Goal: Task Accomplishment & Management: Use online tool/utility

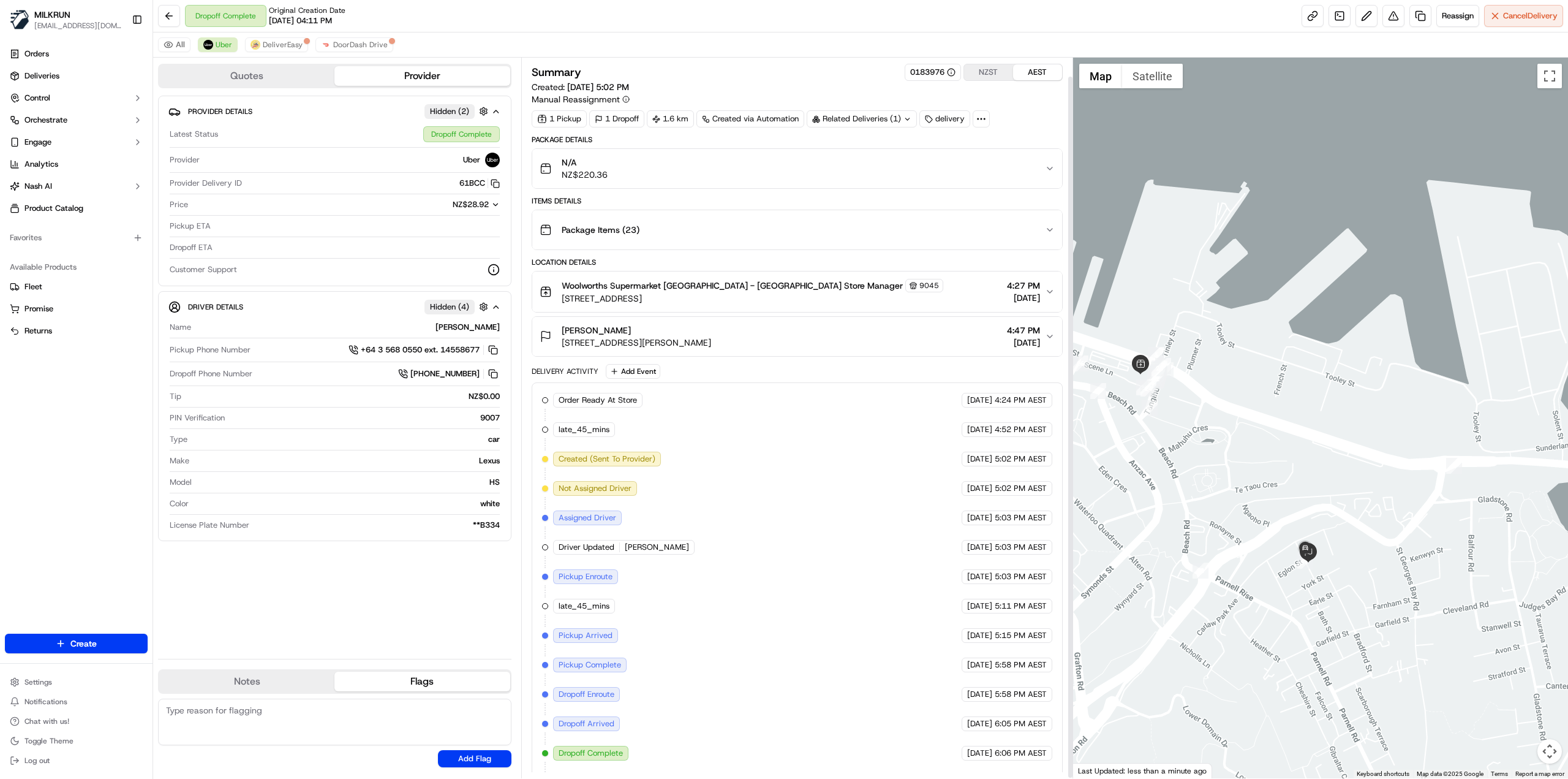
scroll to position [19, 0]
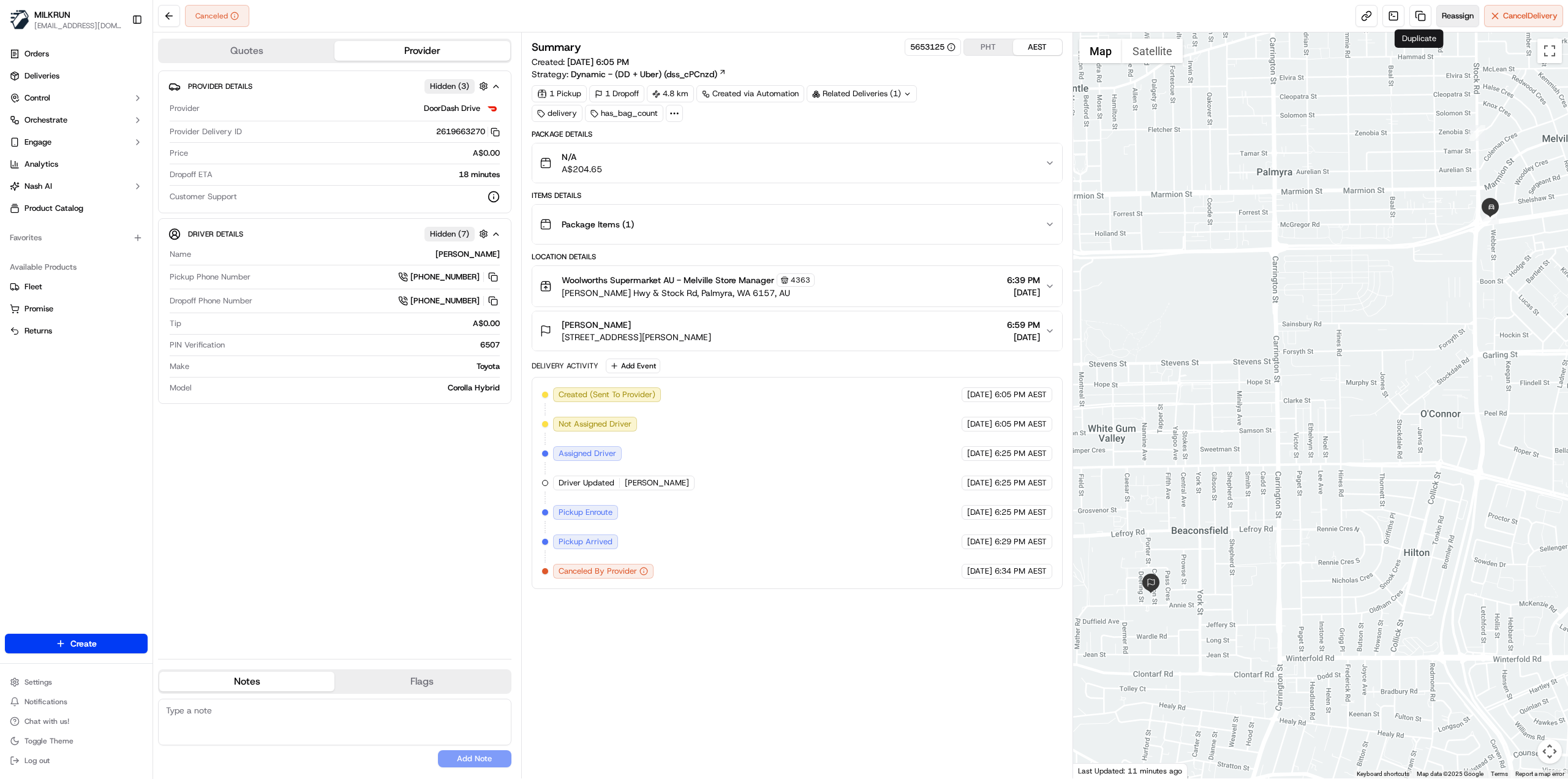
click at [1447, 17] on span "Reassign" at bounding box center [1458, 16] width 32 height 11
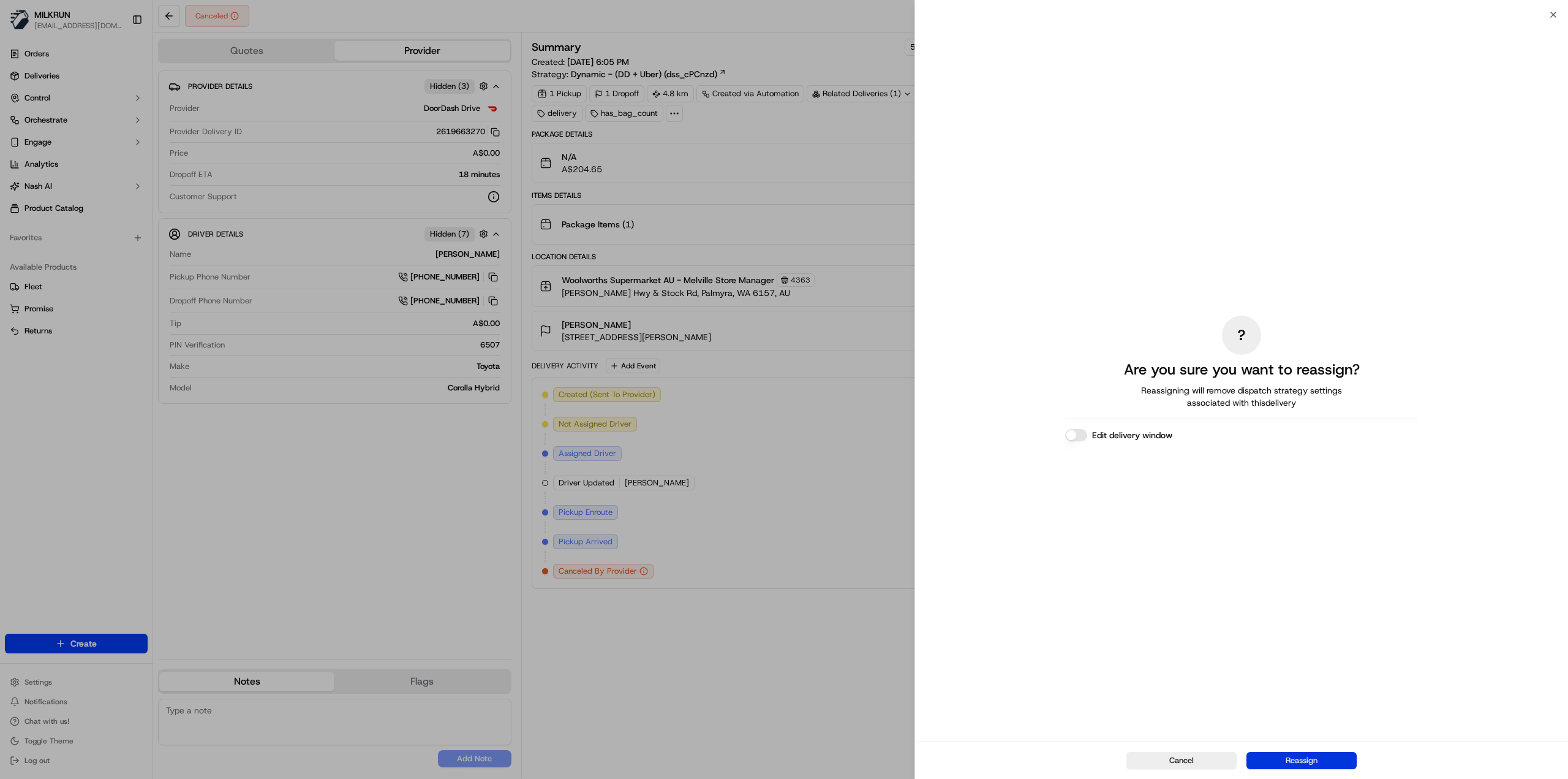
click at [1309, 756] on button "Reassign" at bounding box center [1302, 760] width 110 height 17
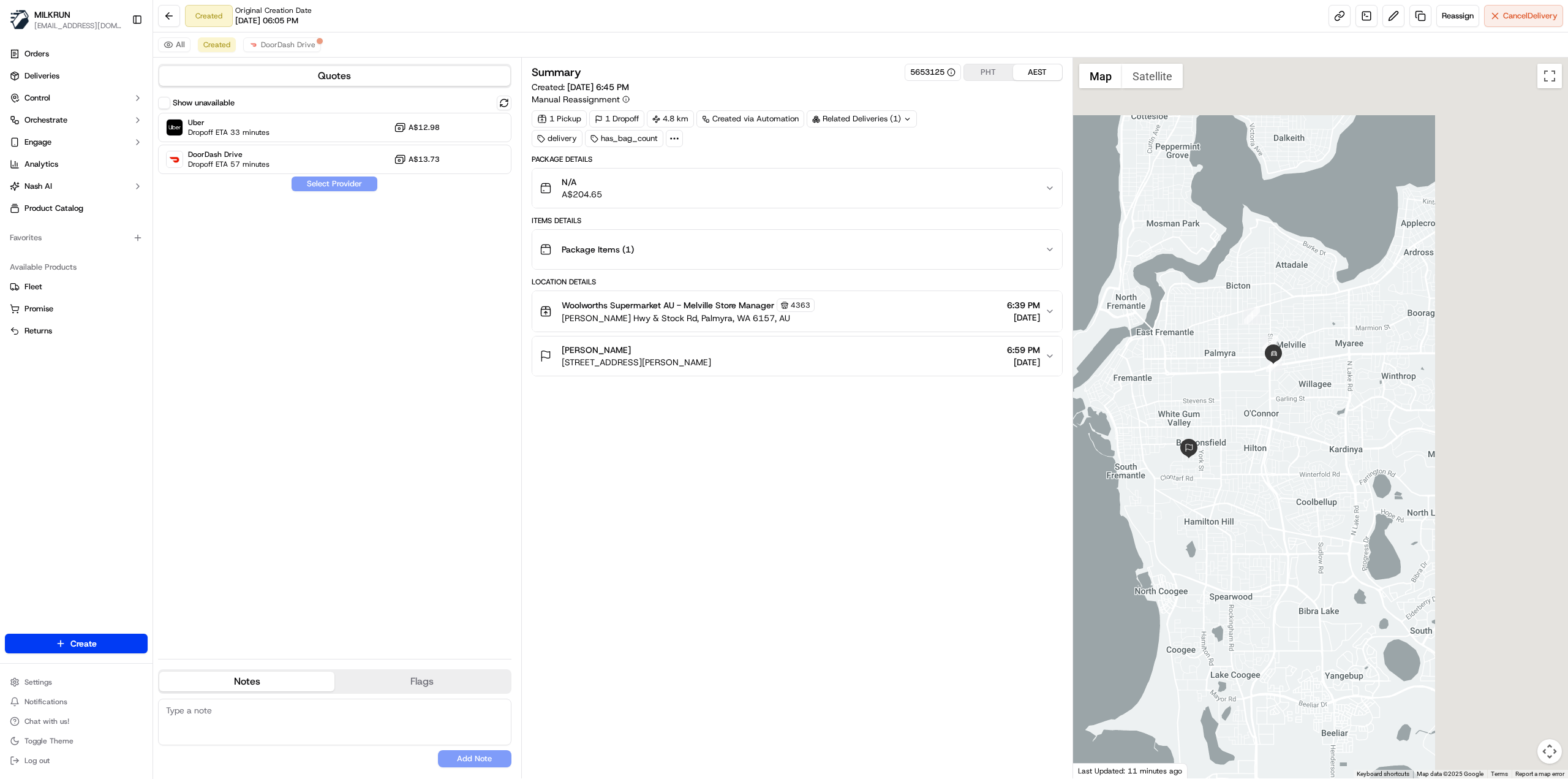
drag, startPoint x: 1485, startPoint y: 347, endPoint x: 1274, endPoint y: 418, distance: 222.6
click at [1274, 418] on div at bounding box center [1320, 418] width 496 height 720
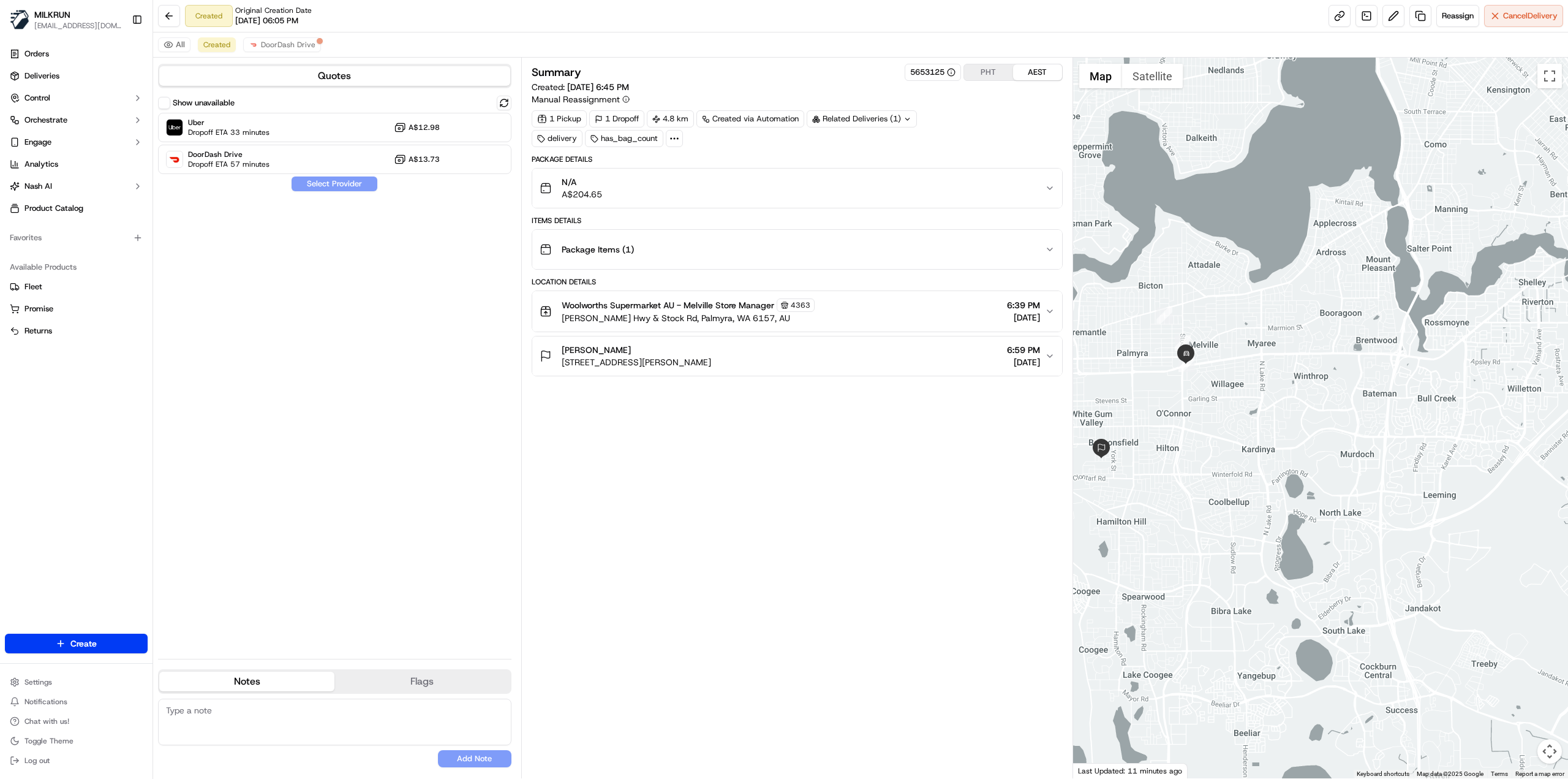
drag, startPoint x: 1315, startPoint y: 418, endPoint x: 1234, endPoint y: 415, distance: 81.1
click at [1232, 416] on div at bounding box center [1320, 418] width 496 height 720
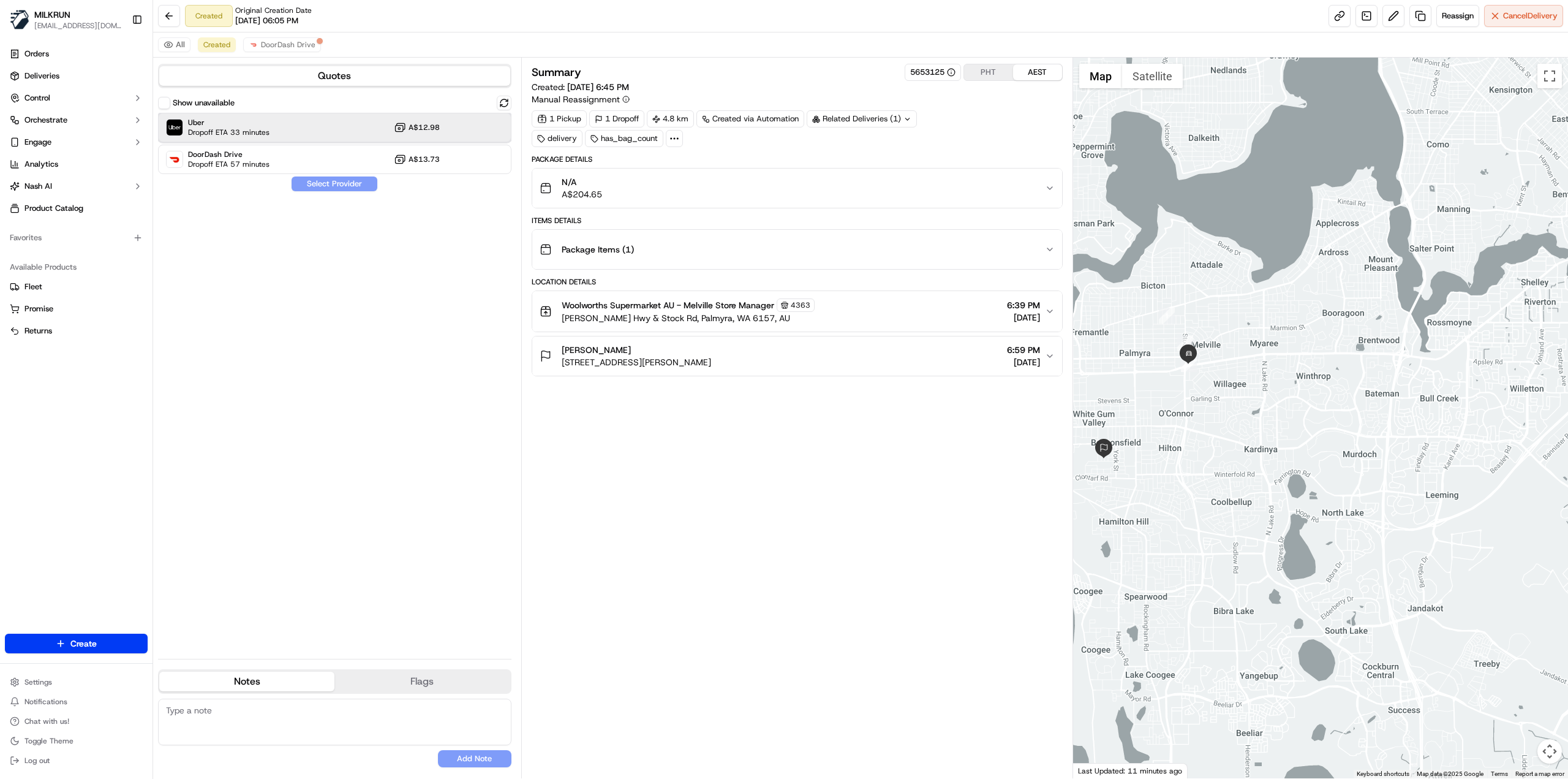
click at [305, 128] on div "Uber Dropoff ETA 33 minutes A$12.98" at bounding box center [335, 128] width 354 height 30
click at [341, 183] on button "Assign Provider" at bounding box center [334, 184] width 87 height 15
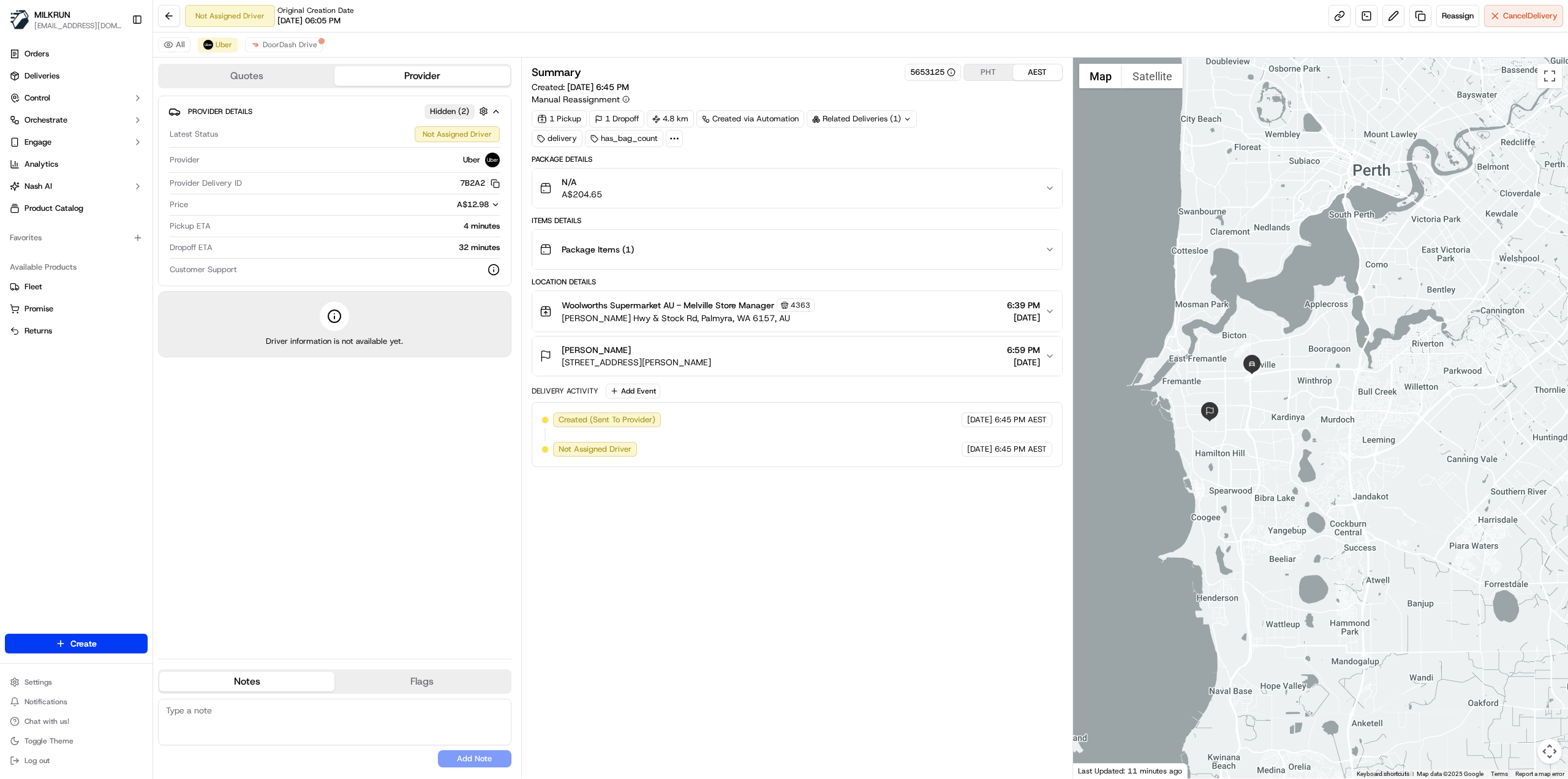
drag, startPoint x: 1198, startPoint y: 399, endPoint x: 1245, endPoint y: 408, distance: 47.9
click at [1245, 408] on div at bounding box center [1320, 418] width 496 height 720
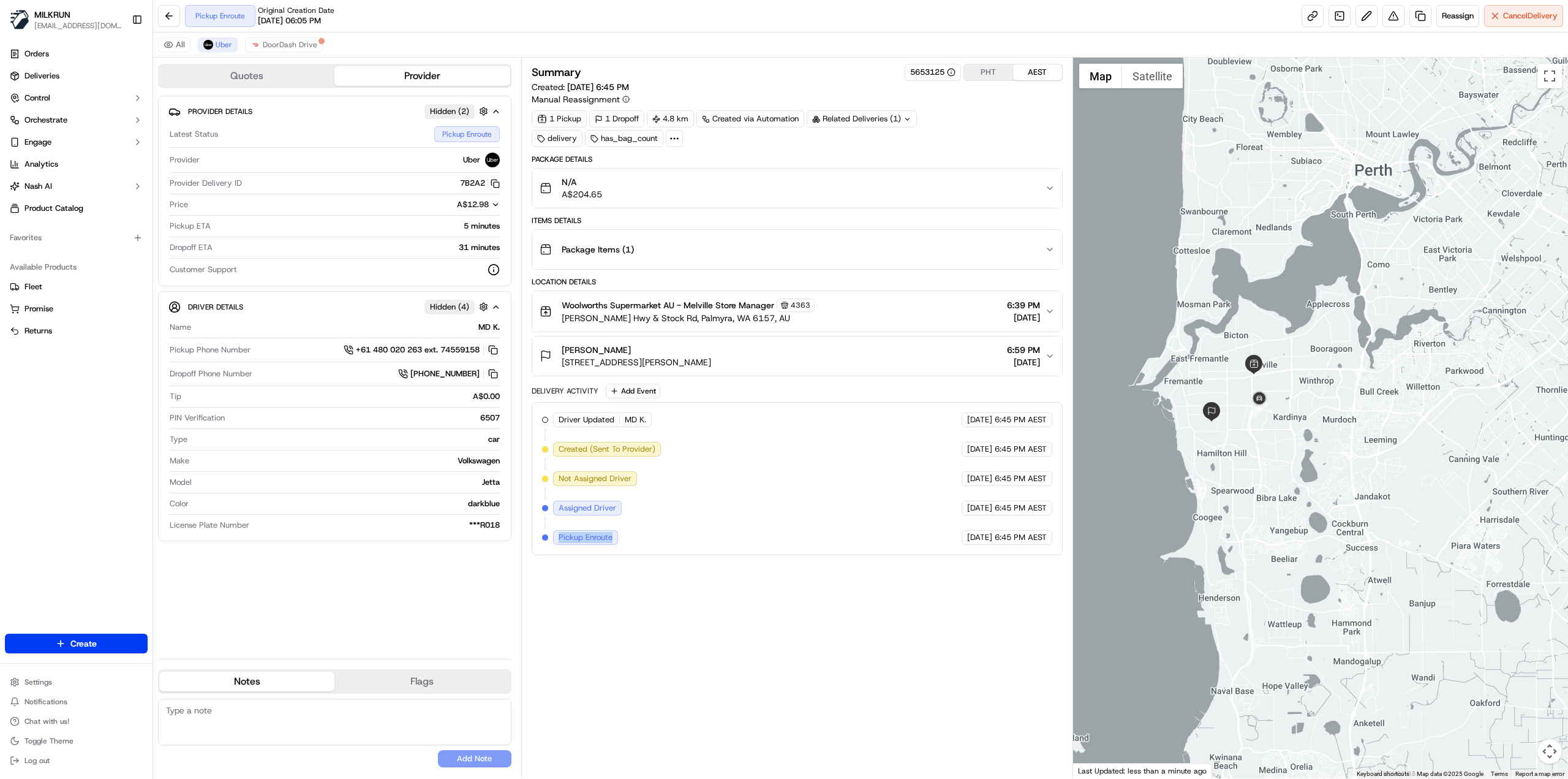
drag, startPoint x: 555, startPoint y: 535, endPoint x: 612, endPoint y: 533, distance: 57.0
click at [612, 533] on div "Pickup Enroute" at bounding box center [585, 537] width 65 height 15
copy span "Pickup Enroute"
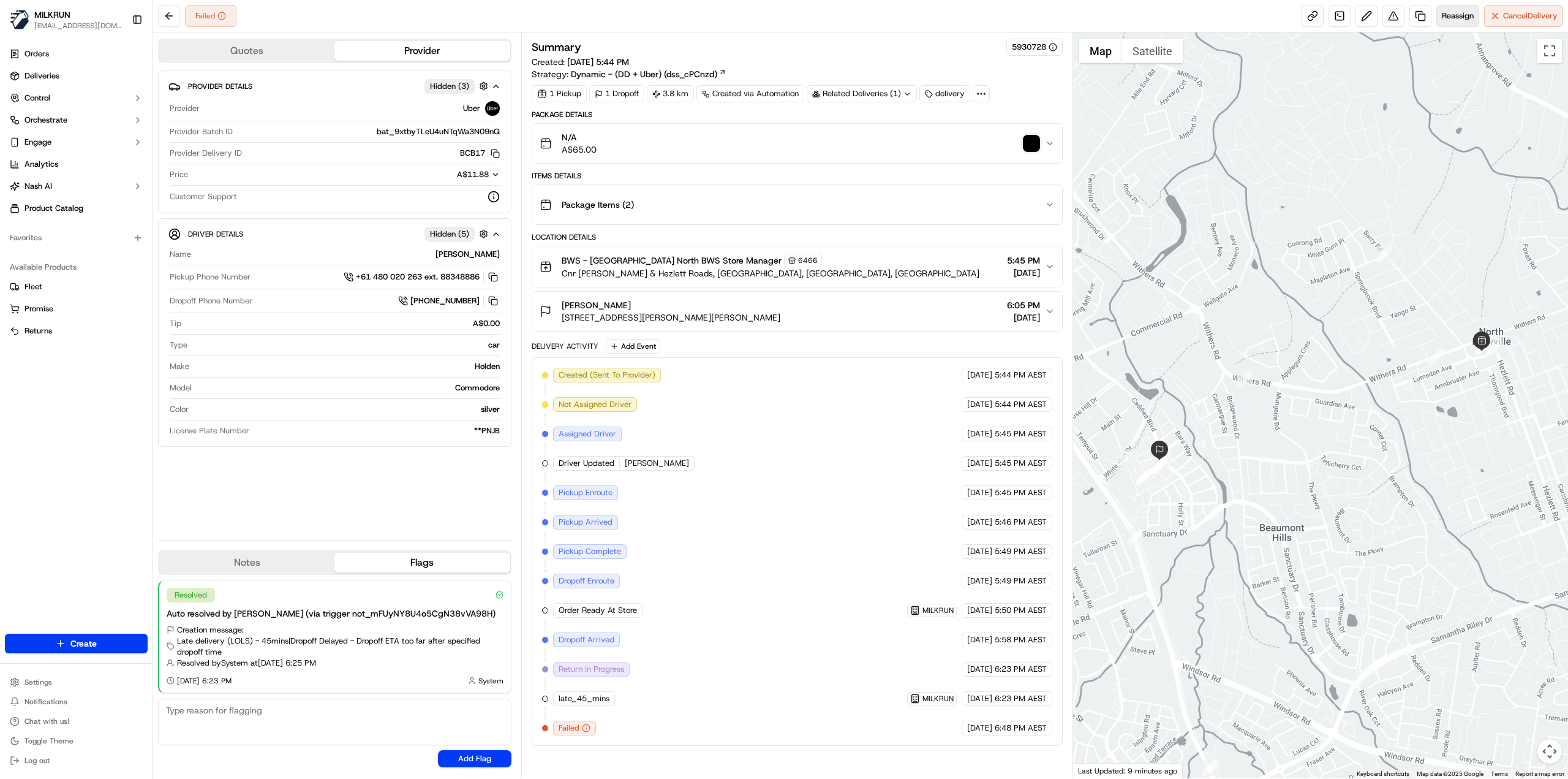
click at [1449, 13] on span "Reassign" at bounding box center [1458, 16] width 32 height 11
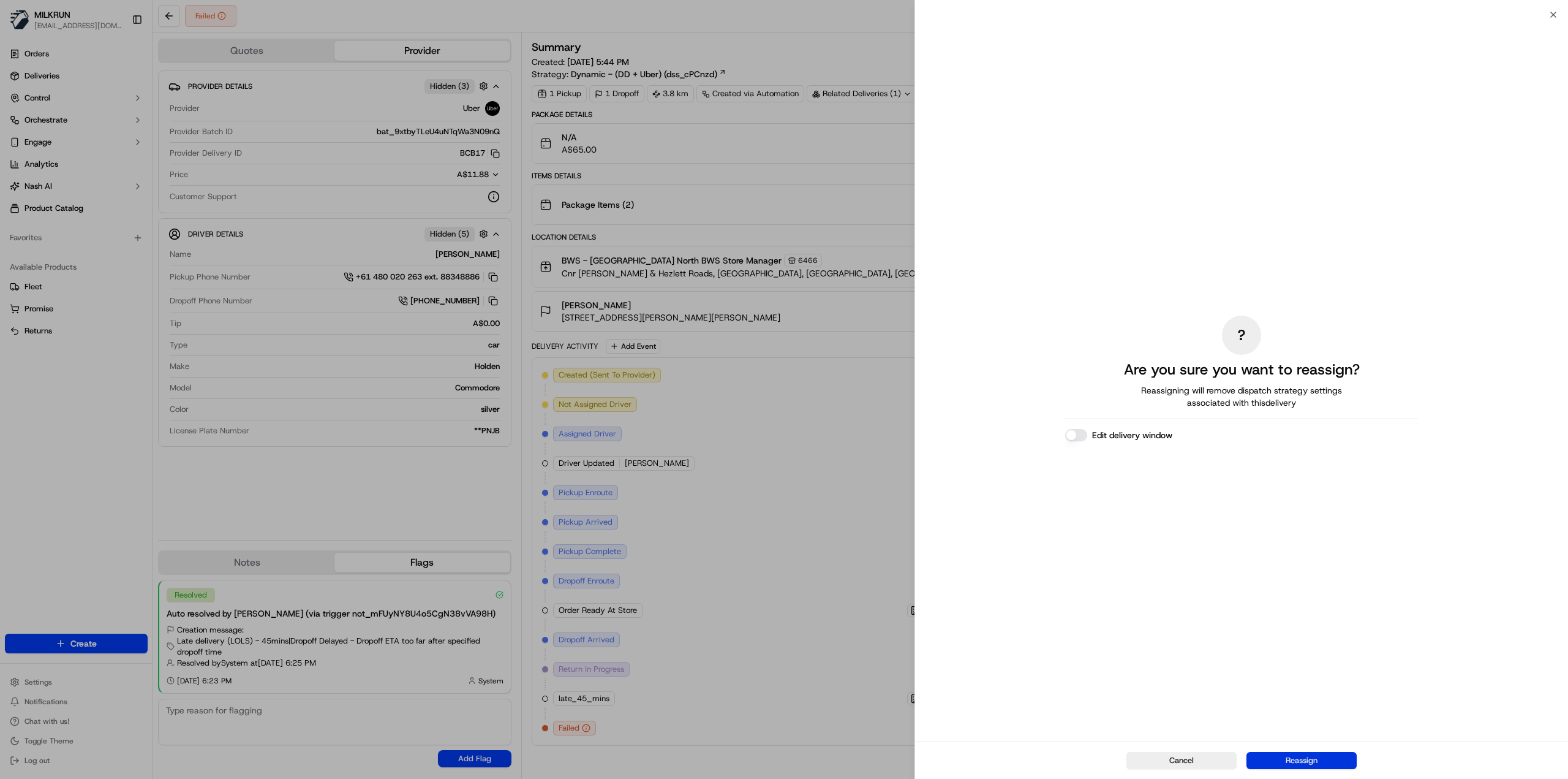
click at [1323, 766] on button "Reassign" at bounding box center [1302, 760] width 110 height 17
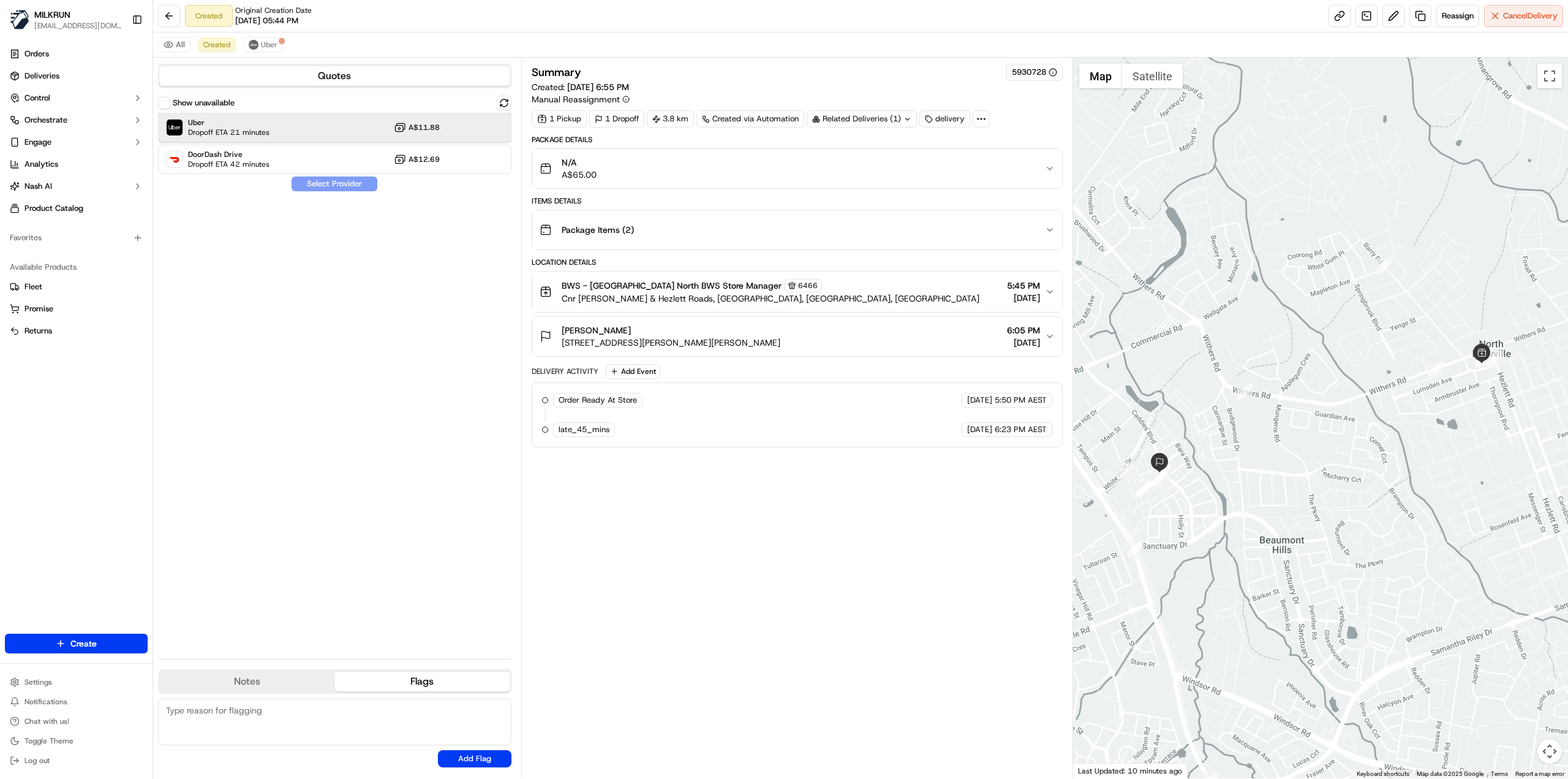
click at [270, 141] on div "Uber Dropoff ETA 21 minutes A$11.88" at bounding box center [335, 128] width 354 height 30
click at [323, 184] on button "Assign Provider" at bounding box center [334, 184] width 87 height 15
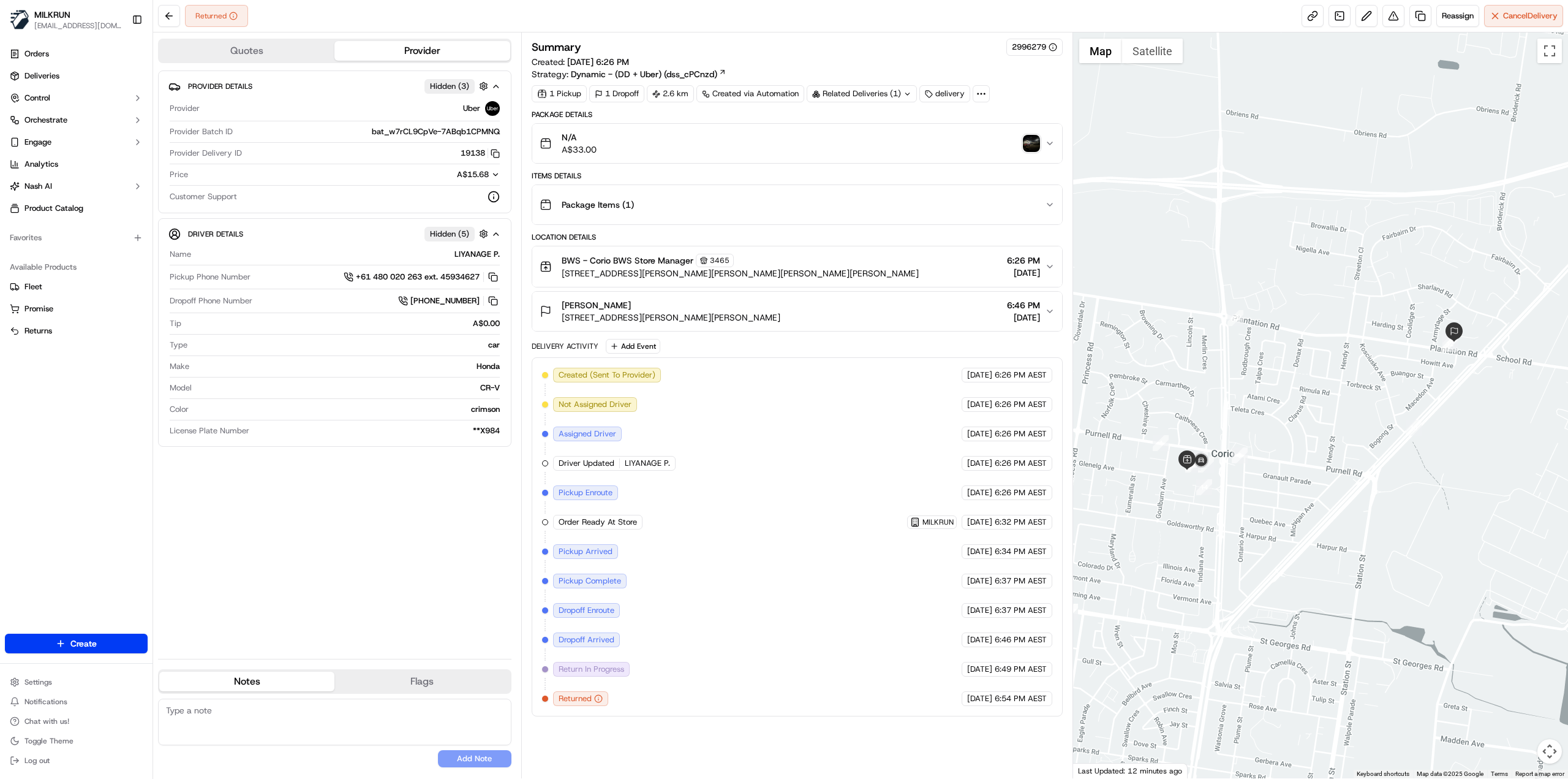
click at [597, 694] on icon "button" at bounding box center [598, 698] width 8 height 8
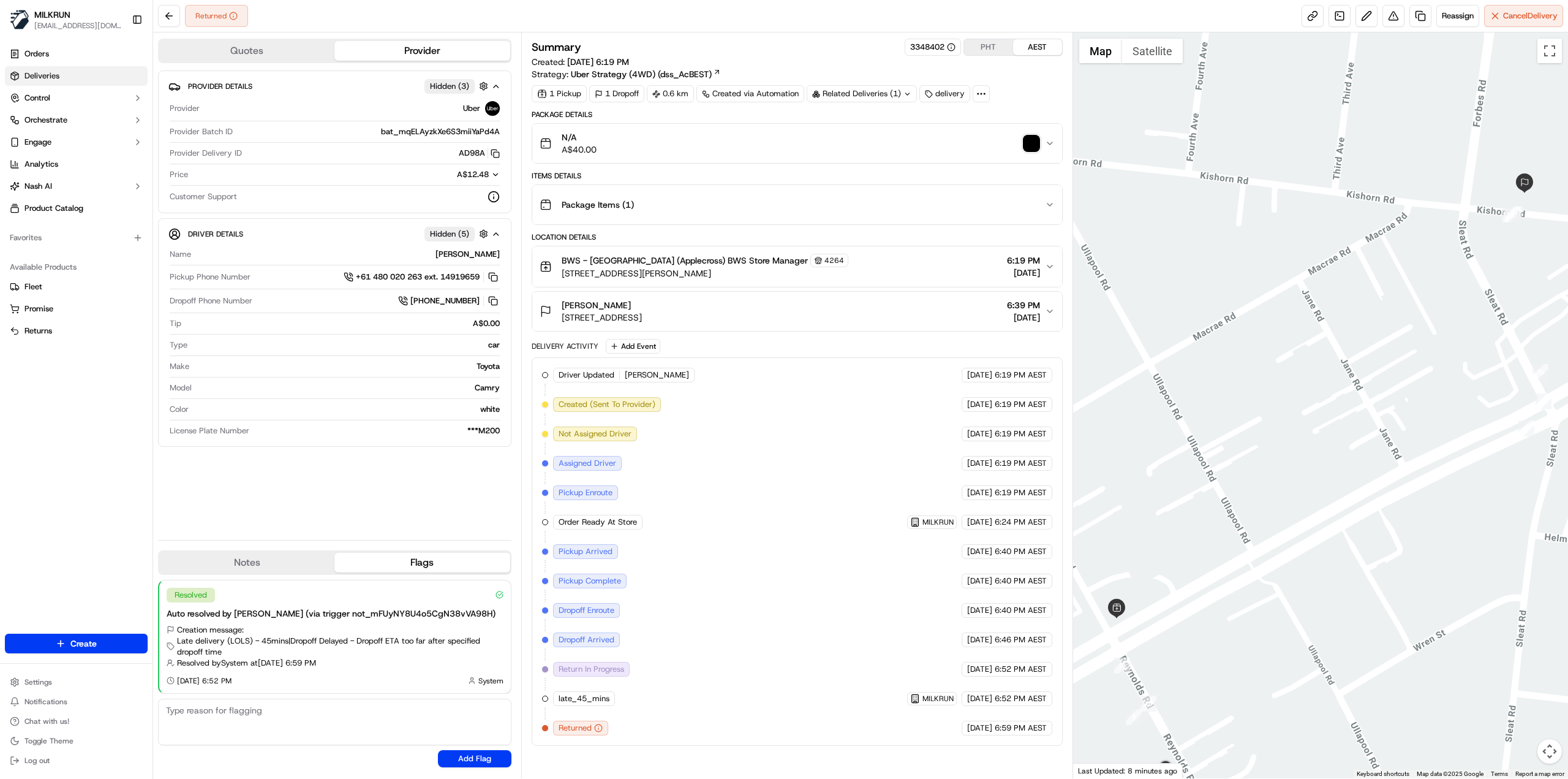
click at [85, 81] on link "Deliveries" at bounding box center [75, 75] width 142 height 20
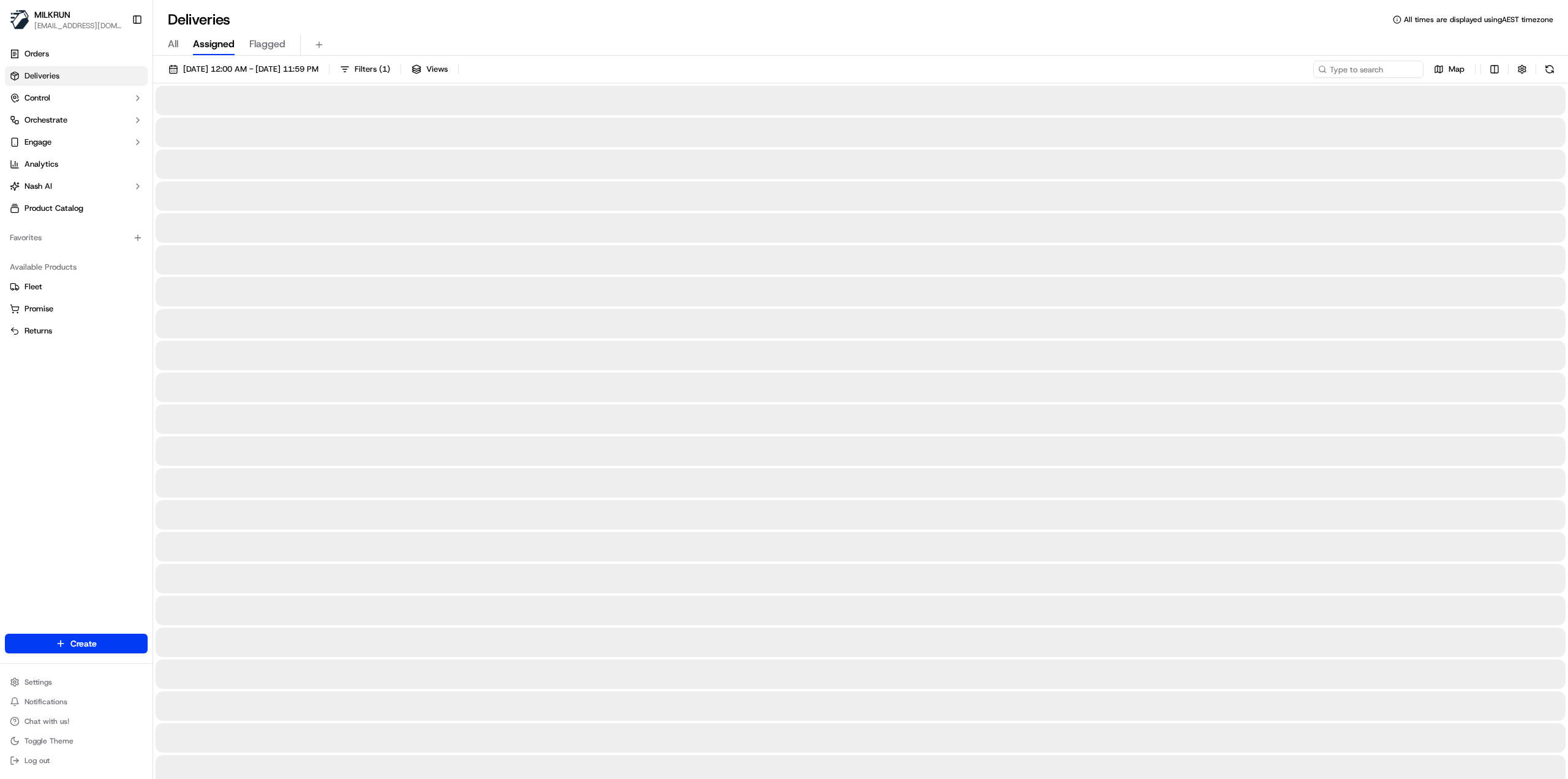
click at [1355, 52] on div "All Assigned Flagged" at bounding box center [861, 45] width 1415 height 21
click at [1351, 63] on input at bounding box center [1350, 69] width 147 height 17
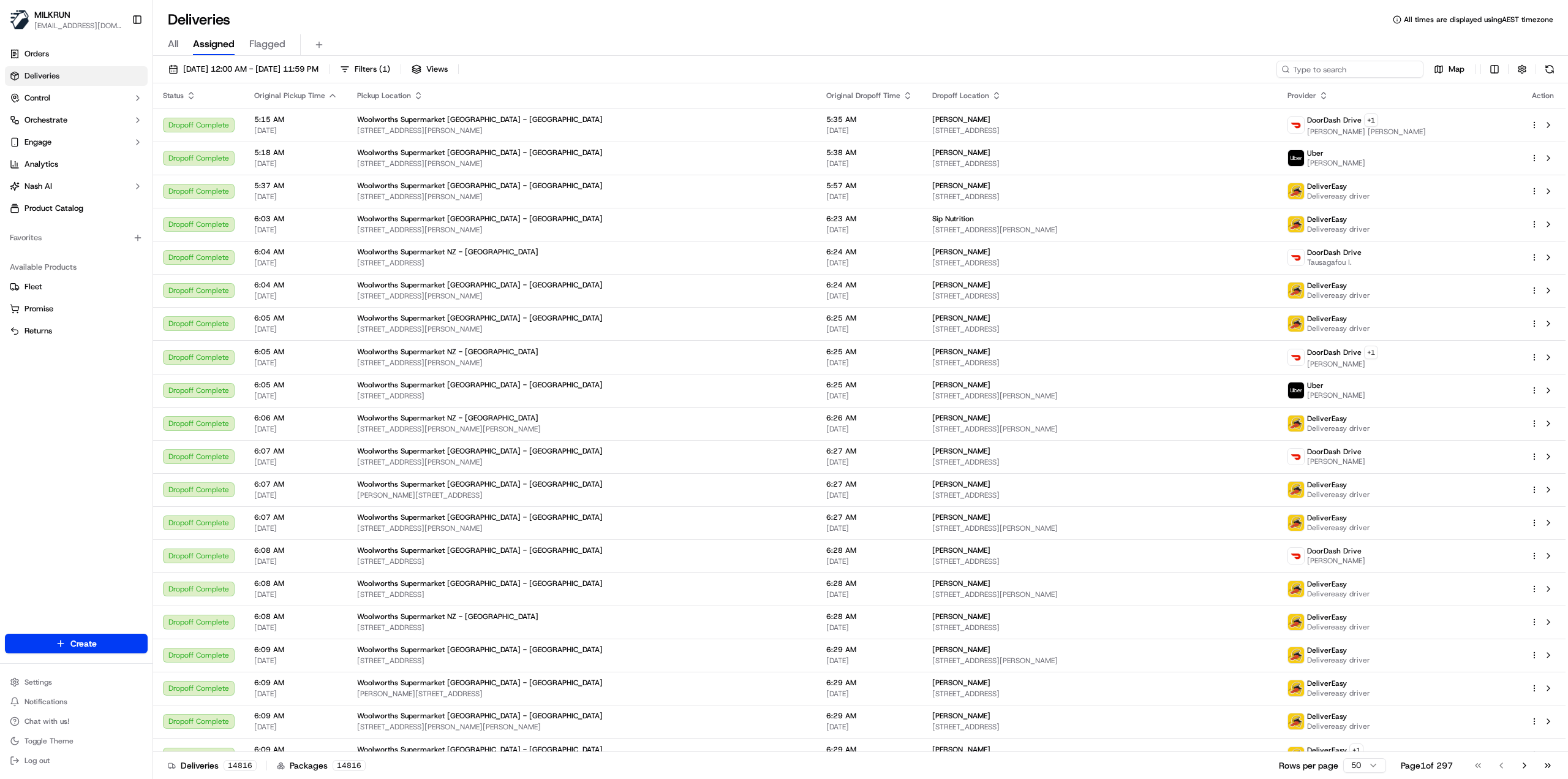
paste input "09e108b6-6b71-4c02-a59f-ab846aa323fd"
type input "09e108b6-6b71-4c02-a59f-ab846aa323fd"
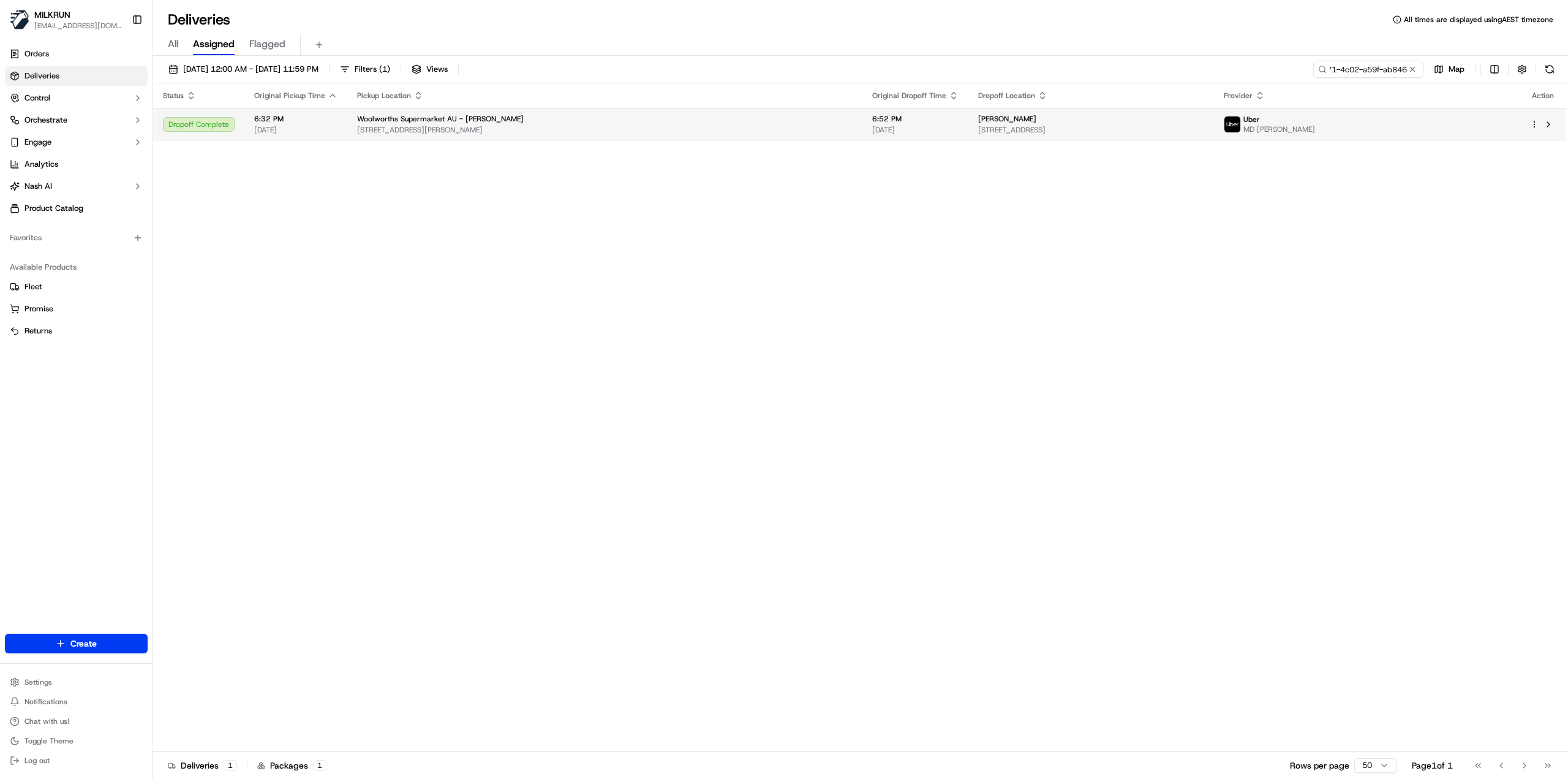
click at [1161, 111] on td "Jayden Ohlsen Unit 1704/10 Norfolk St, Liverpool, NSW 2170, AU" at bounding box center [1092, 125] width 246 height 34
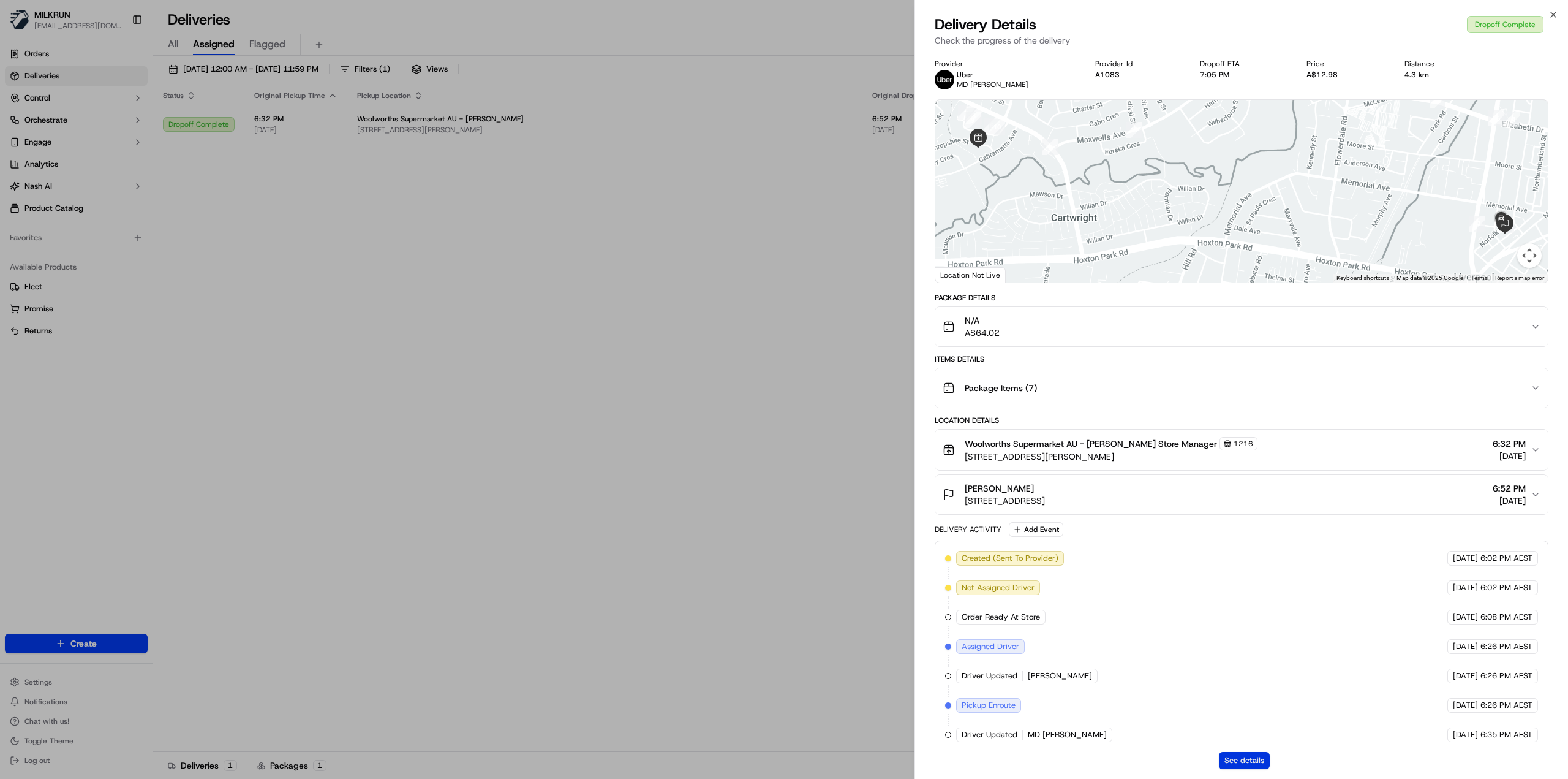
click at [1242, 761] on button "See details" at bounding box center [1244, 760] width 51 height 17
click at [1238, 759] on button "See details" at bounding box center [1244, 760] width 51 height 17
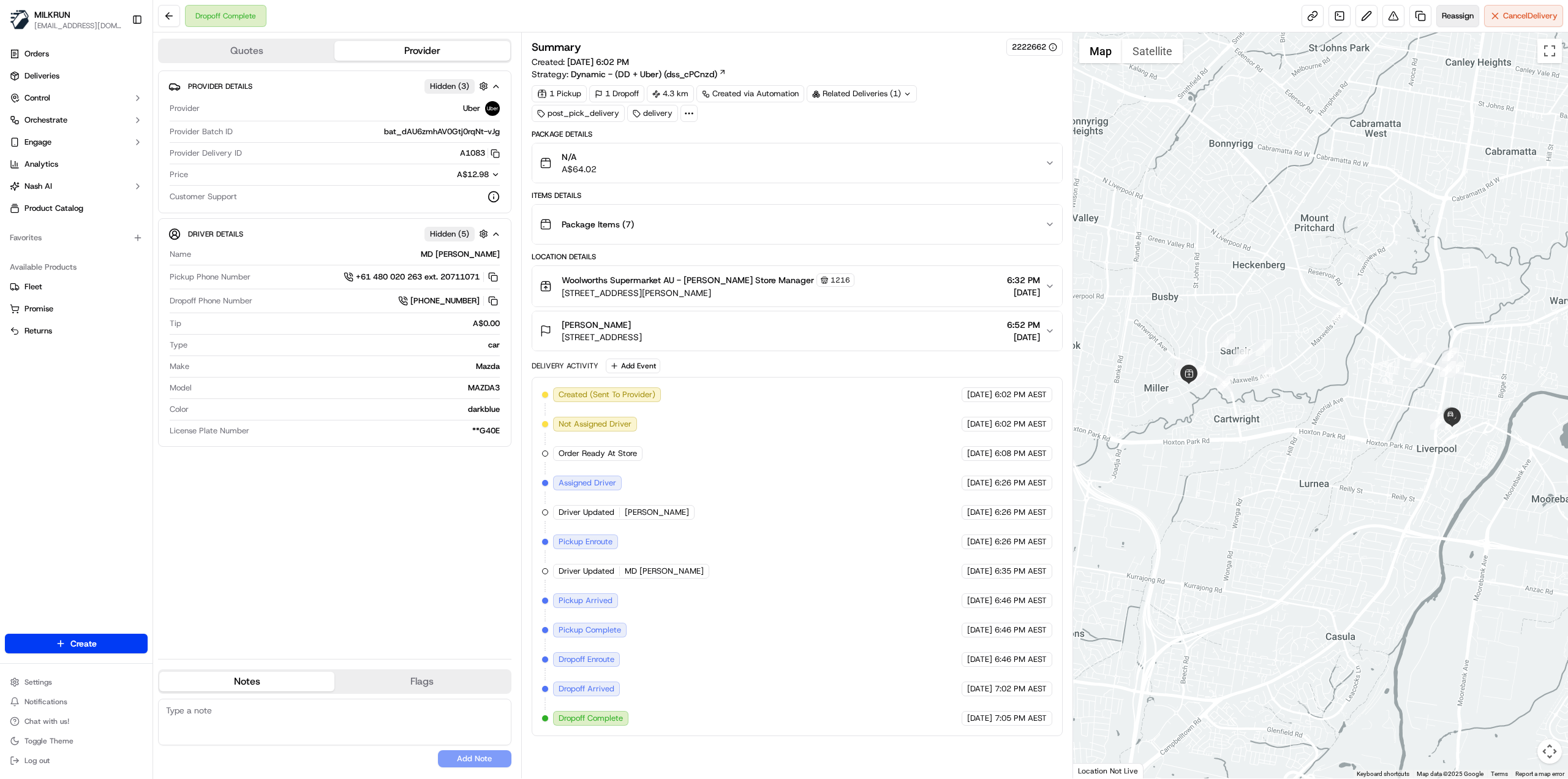
click at [1451, 22] on button "Reassign" at bounding box center [1458, 16] width 43 height 22
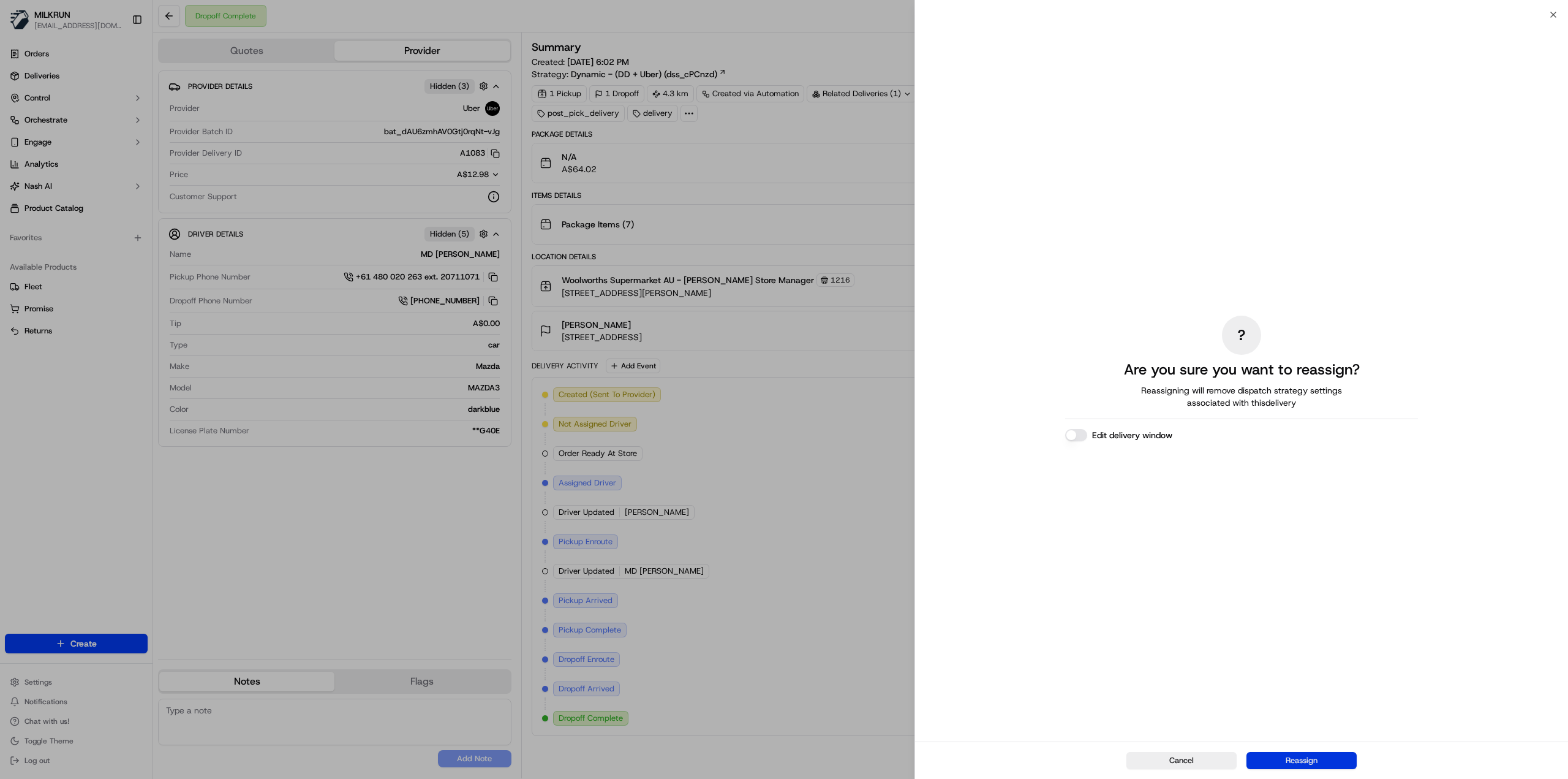
click at [1320, 766] on button "Reassign" at bounding box center [1302, 760] width 110 height 17
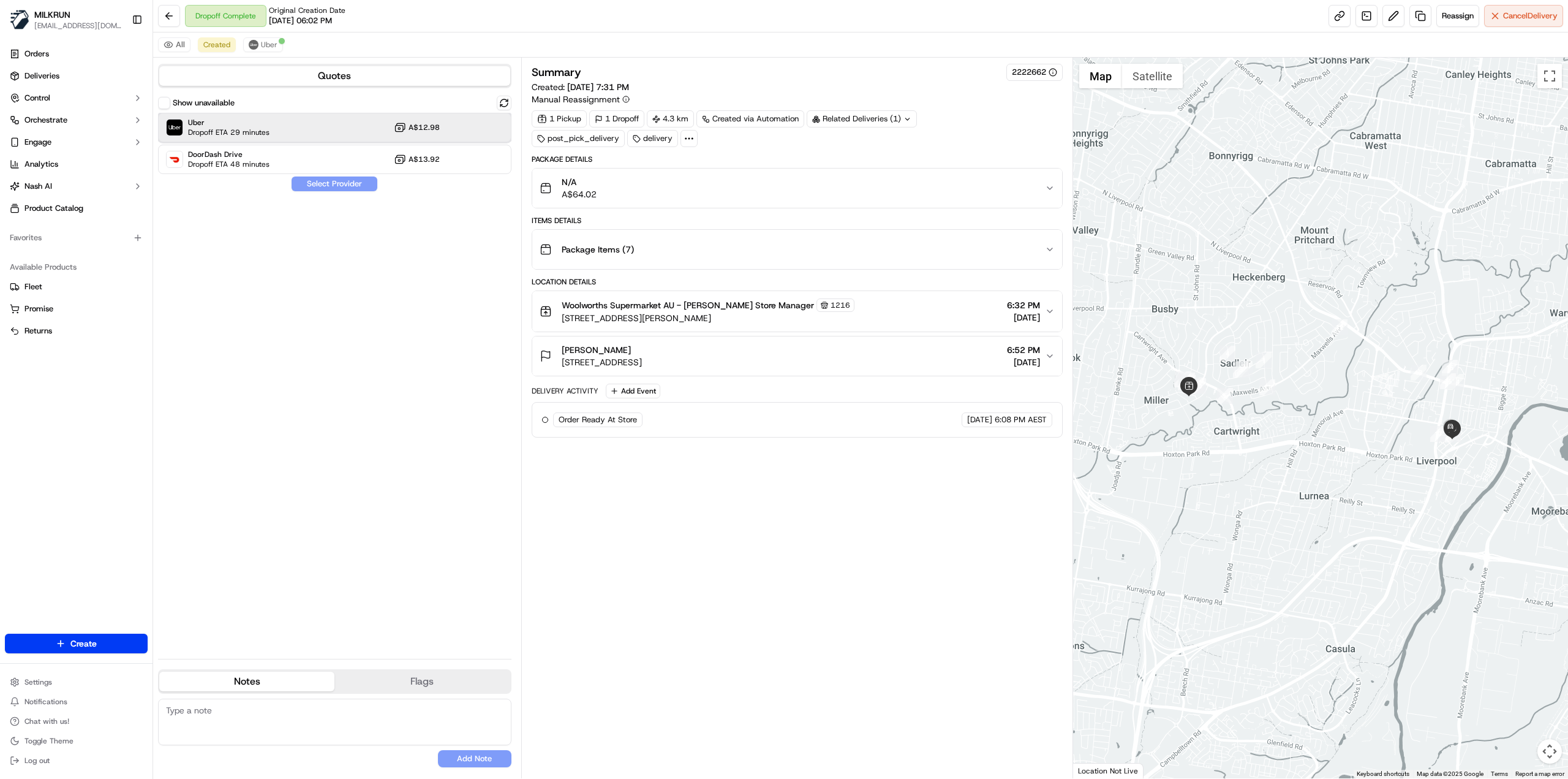
click at [281, 133] on div "Uber Dropoff ETA 29 minutes A$12.98" at bounding box center [335, 128] width 354 height 30
click at [287, 186] on div "Show unavailable Uber Dropoff ETA 29 minutes A$12.98 DoorDash Drive Dropoff ETA…" at bounding box center [335, 372] width 354 height 553
click at [298, 190] on button "Assign Provider" at bounding box center [334, 184] width 87 height 15
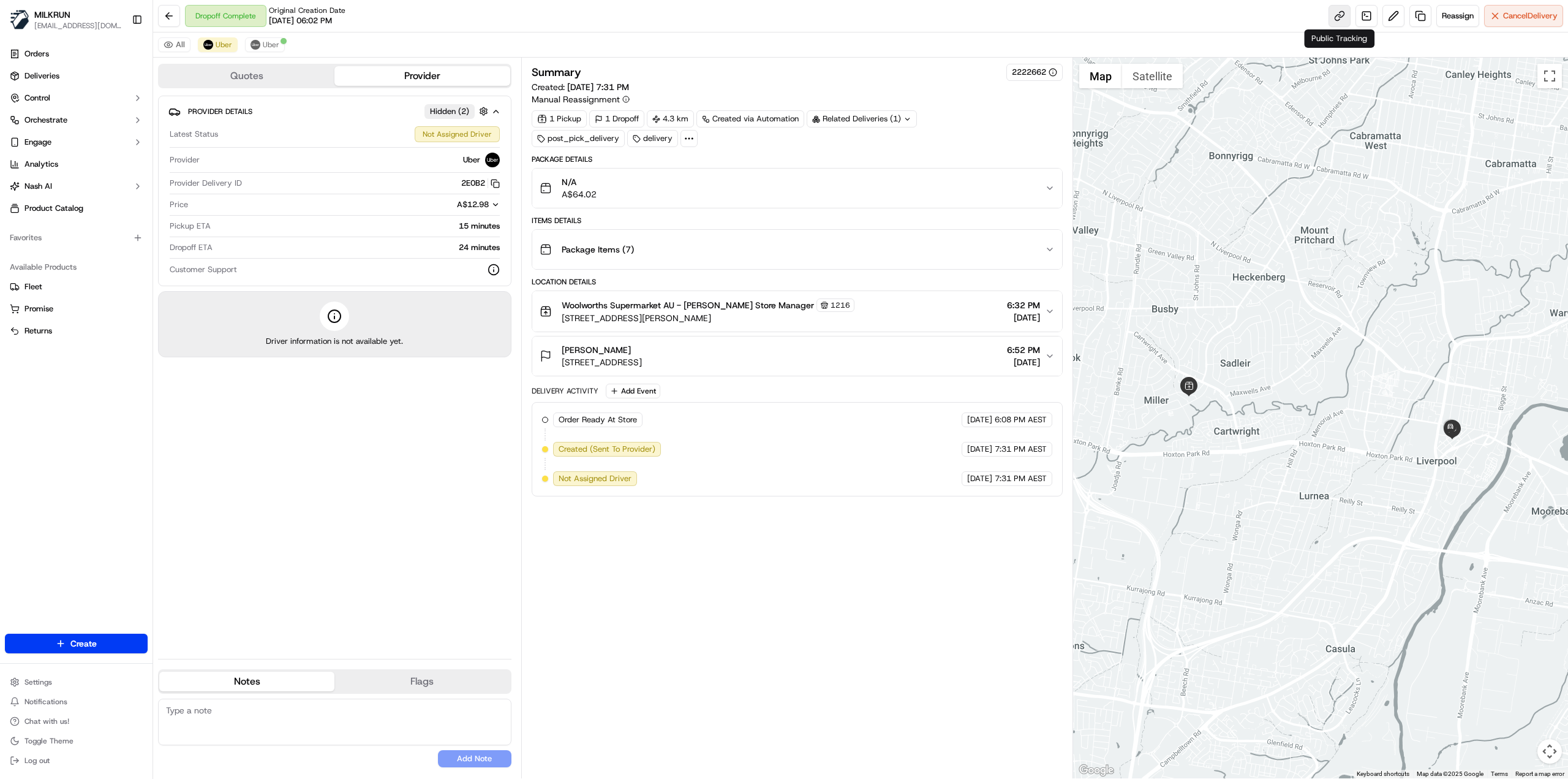
click at [1334, 10] on link at bounding box center [1340, 16] width 22 height 22
